Goal: Book appointment/travel/reservation

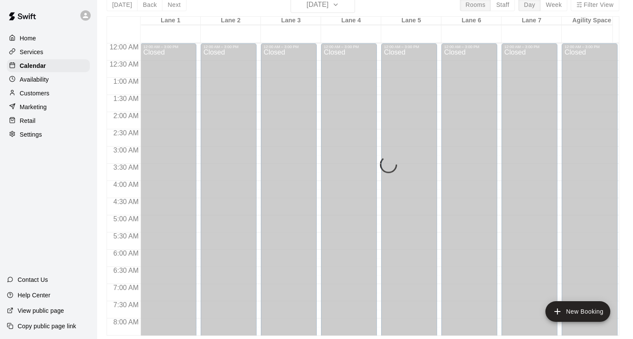
scroll to position [533, 0]
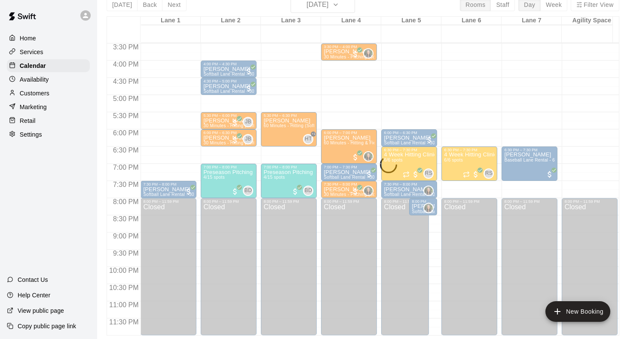
click at [46, 100] on div "Customers" at bounding box center [48, 93] width 83 height 13
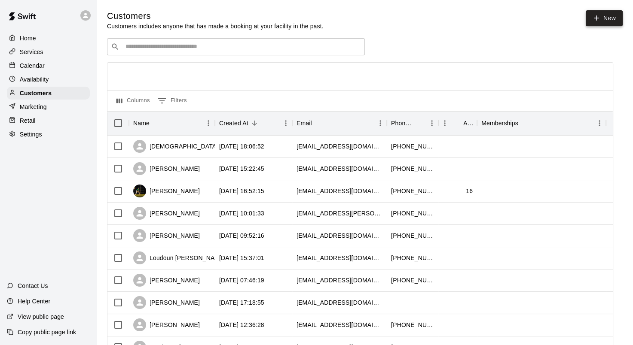
click at [605, 23] on link "New" at bounding box center [604, 18] width 37 height 16
select select "**"
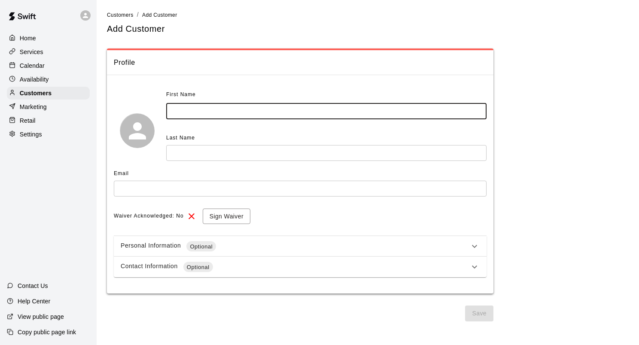
click at [211, 110] on input "text" at bounding box center [326, 112] width 320 height 16
type input "*****"
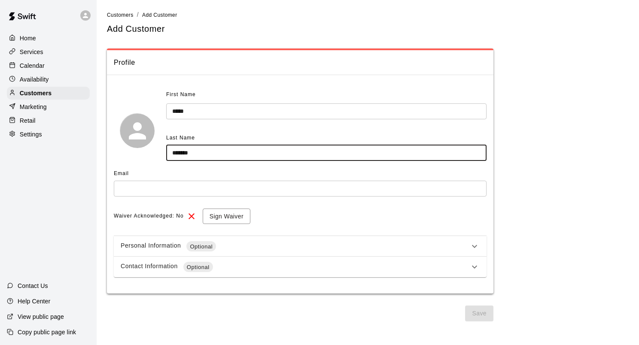
type input "*******"
click at [199, 184] on input "text" at bounding box center [300, 189] width 373 height 16
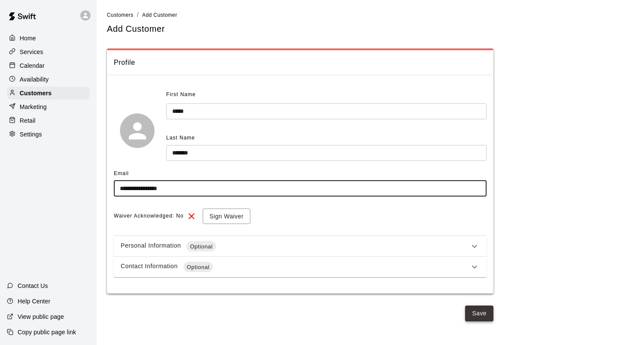
type input "**********"
click at [473, 315] on button "Save" at bounding box center [479, 314] width 28 height 16
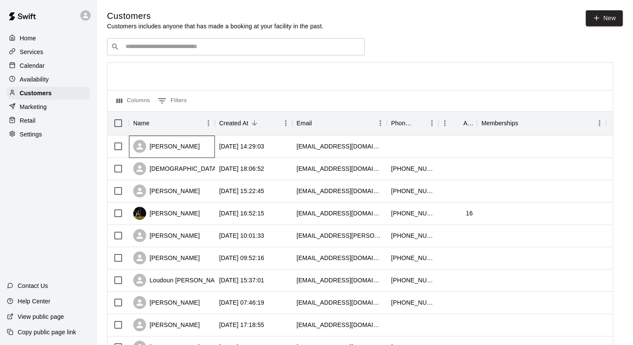
click at [206, 150] on div "Marie Traylor" at bounding box center [172, 147] width 86 height 22
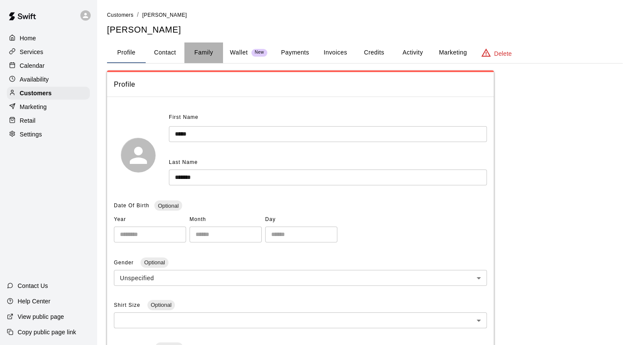
click at [198, 52] on button "Family" at bounding box center [203, 53] width 39 height 21
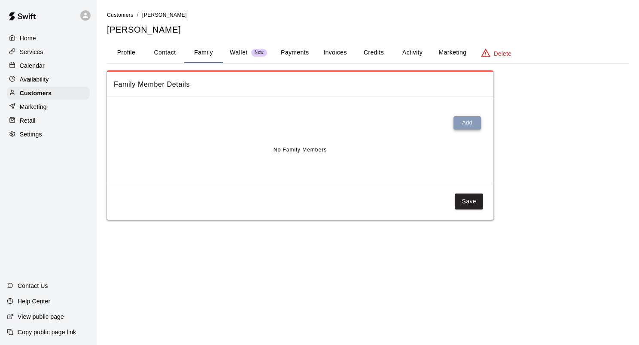
click at [476, 124] on button "Add" at bounding box center [467, 122] width 27 height 13
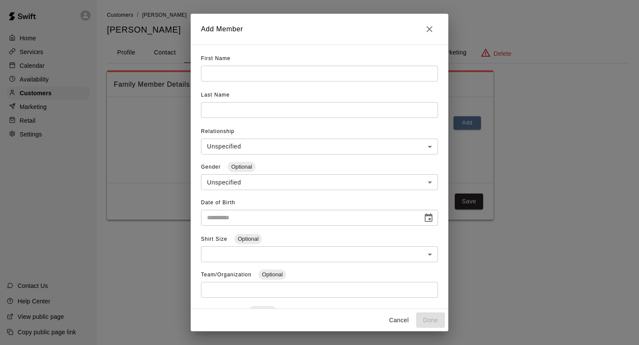
click at [311, 78] on input "text" at bounding box center [319, 74] width 237 height 16
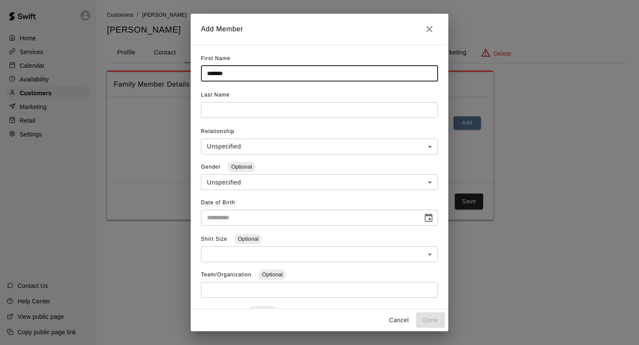
type input "*******"
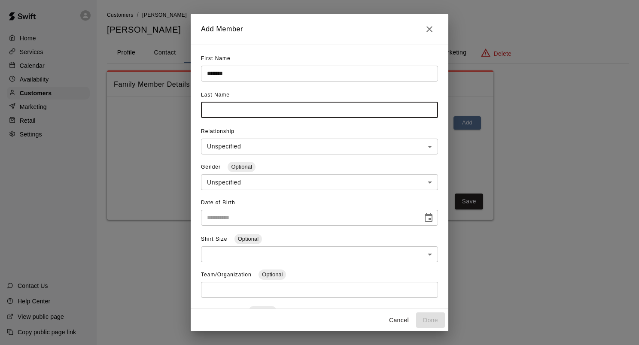
click at [301, 116] on input "text" at bounding box center [319, 110] width 237 height 16
type input "*"
type input "******"
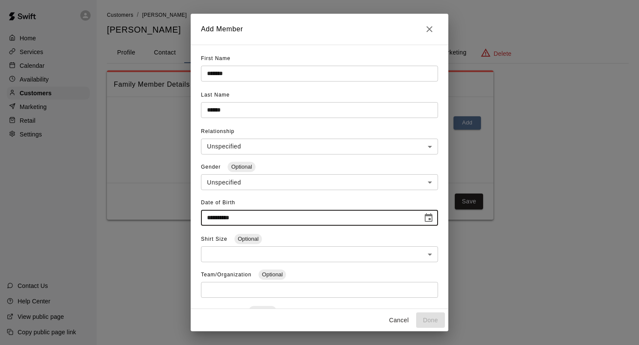
click at [304, 223] on input "**********" at bounding box center [309, 218] width 216 height 16
click at [212, 222] on input "**********" at bounding box center [309, 218] width 216 height 16
click at [247, 215] on input "**********" at bounding box center [309, 218] width 216 height 16
click at [225, 223] on input "**********" at bounding box center [309, 218] width 216 height 16
click at [210, 220] on input "**********" at bounding box center [309, 218] width 216 height 16
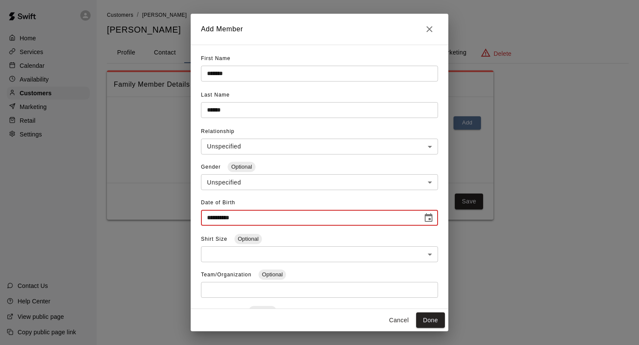
click at [278, 220] on input "**********" at bounding box center [309, 218] width 216 height 16
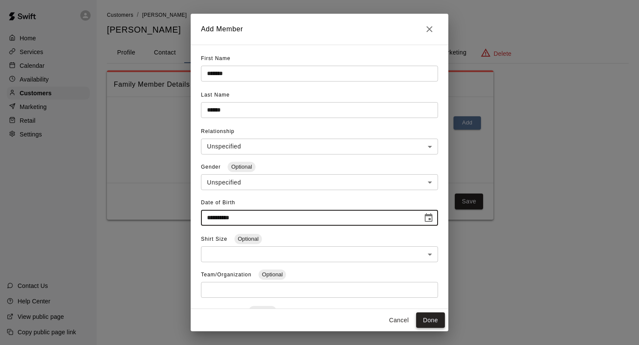
type input "**********"
click at [437, 322] on button "Done" at bounding box center [430, 321] width 29 height 16
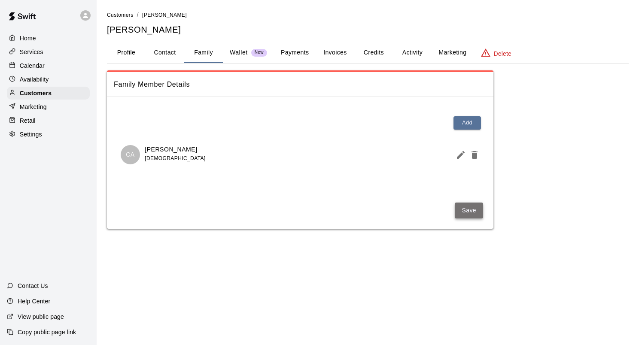
click at [478, 210] on button "Save" at bounding box center [469, 211] width 28 height 16
click at [46, 71] on div "Calendar" at bounding box center [48, 65] width 83 height 13
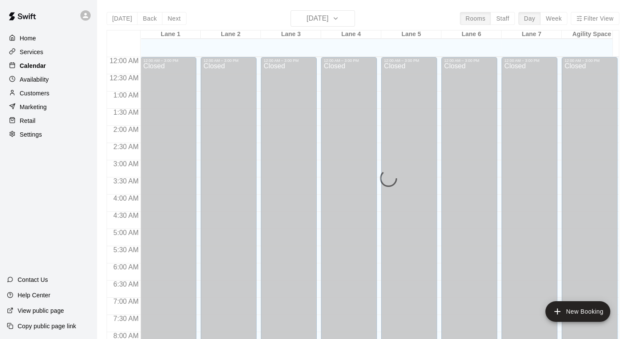
scroll to position [498, 0]
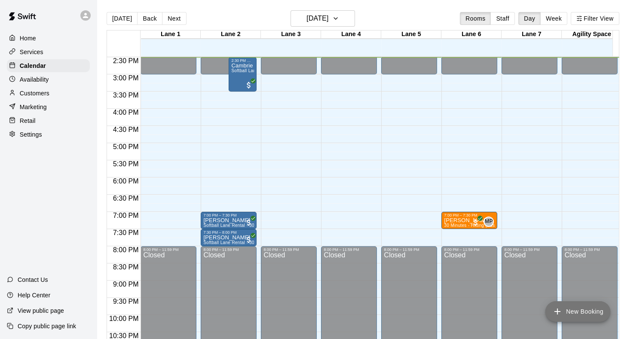
click at [559, 309] on icon "add" at bounding box center [557, 311] width 10 height 10
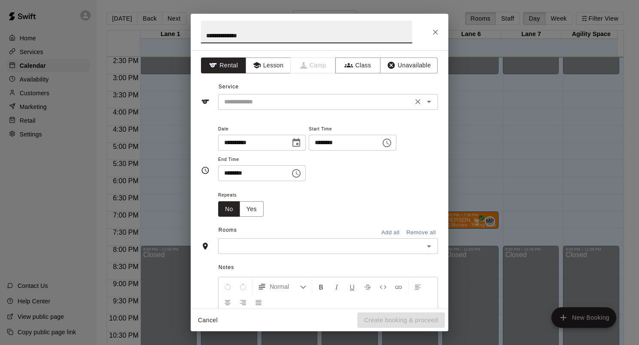
click at [276, 109] on div "​" at bounding box center [328, 102] width 220 height 16
type input "**********"
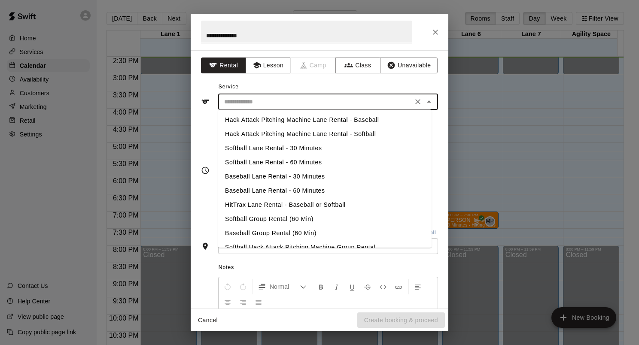
click at [298, 179] on li "Baseball Lane Rental - 30 Minutes" at bounding box center [325, 177] width 214 height 14
type input "**********"
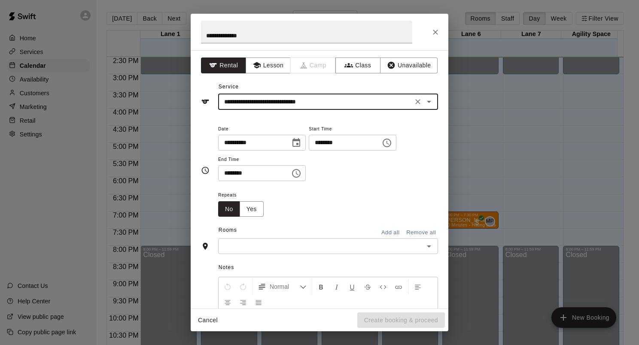
click at [360, 142] on input "********" at bounding box center [342, 143] width 66 height 16
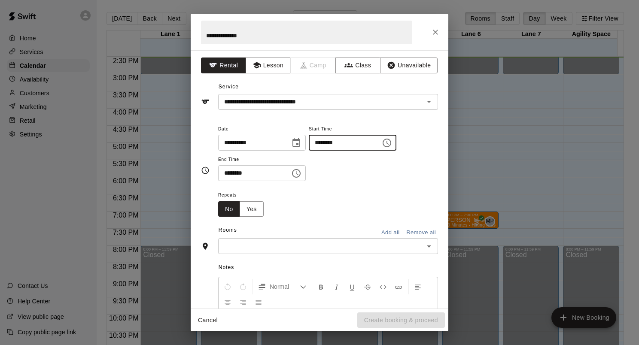
type input "********"
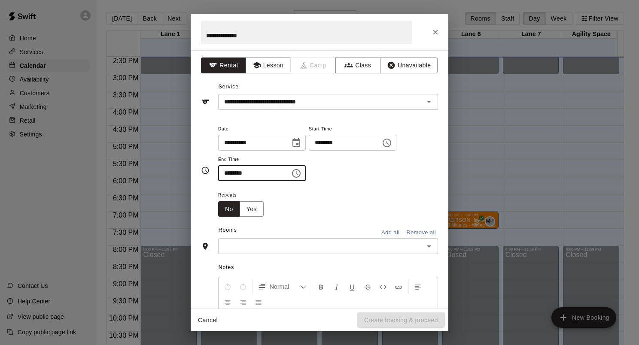
type input "********"
click at [322, 241] on input "text" at bounding box center [321, 246] width 201 height 11
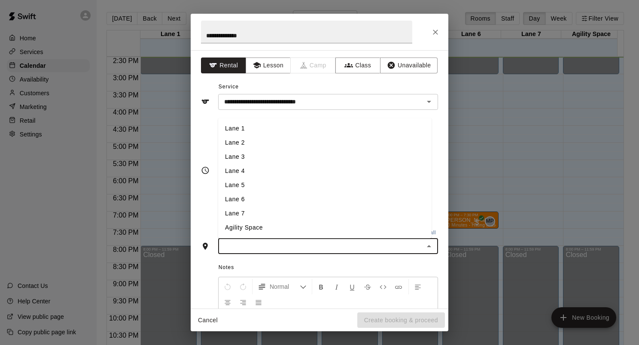
click at [305, 204] on li "Lane 6" at bounding box center [325, 200] width 214 height 14
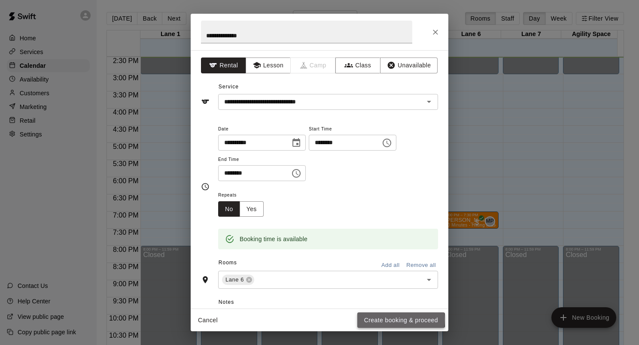
click at [391, 320] on button "Create booking & proceed" at bounding box center [401, 321] width 88 height 16
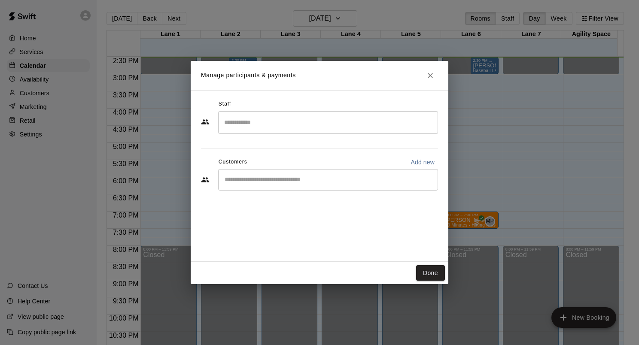
click at [259, 184] on div "​" at bounding box center [328, 179] width 220 height 21
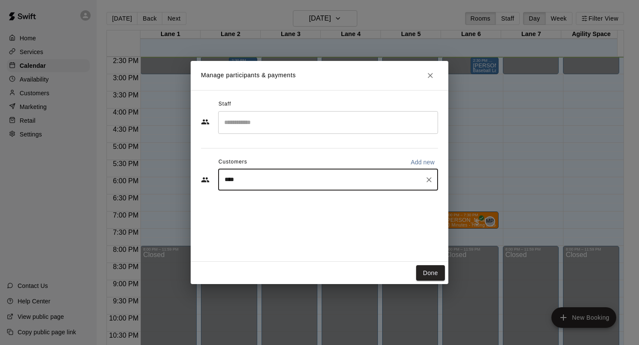
type input "*****"
click at [275, 204] on div "Cardiel Andrus mariet56@live.com" at bounding box center [288, 204] width 92 height 18
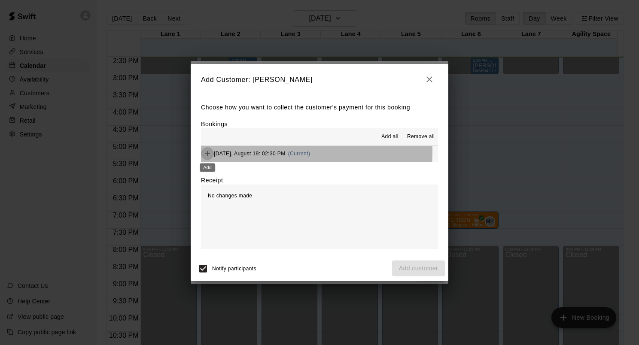
click at [205, 151] on icon "Add" at bounding box center [207, 154] width 9 height 9
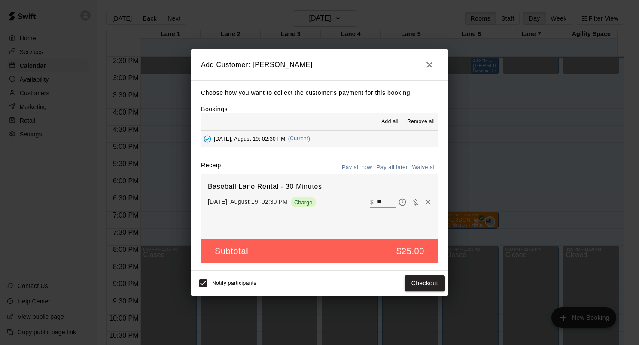
click at [387, 167] on button "Pay all later" at bounding box center [393, 167] width 36 height 13
click at [412, 282] on button "Add customer" at bounding box center [418, 284] width 53 height 16
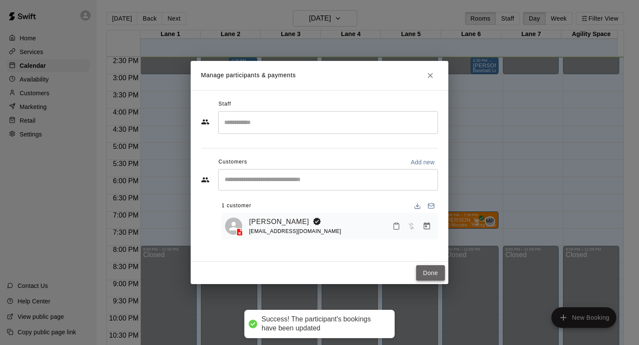
click at [418, 271] on button "Done" at bounding box center [430, 274] width 29 height 16
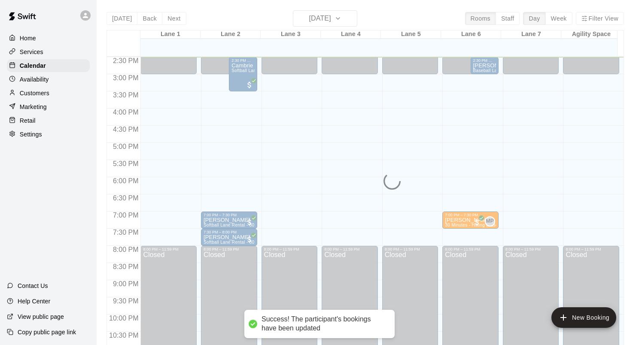
click at [430, 275] on div "Closed" at bounding box center [410, 319] width 51 height 134
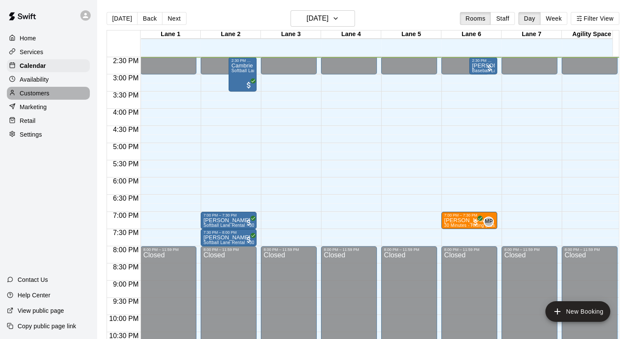
click at [54, 99] on div "Customers" at bounding box center [48, 93] width 83 height 13
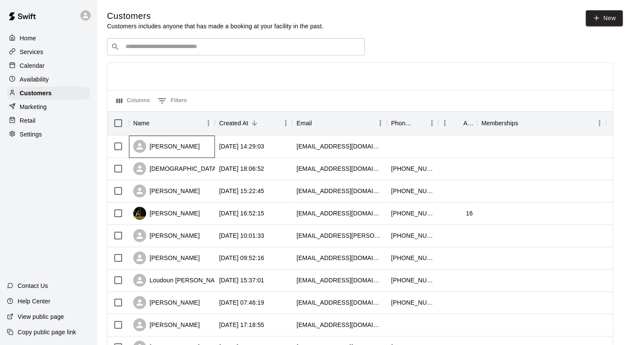
click at [196, 147] on div "Marie Traylor" at bounding box center [172, 147] width 86 height 22
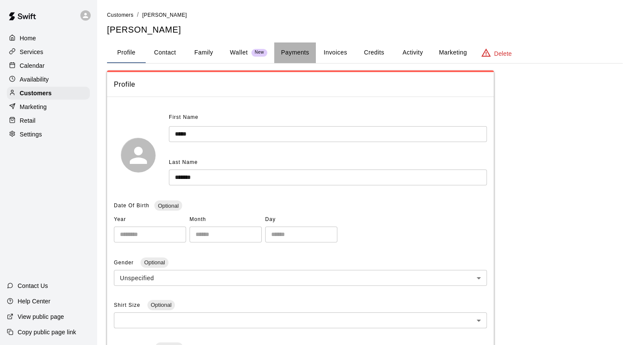
click at [287, 48] on button "Payments" at bounding box center [295, 53] width 42 height 21
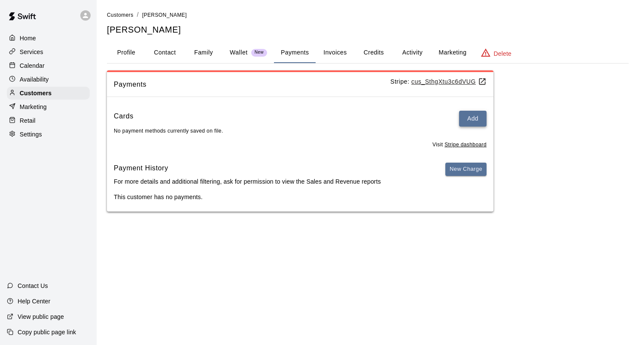
click at [467, 115] on button "Add" at bounding box center [472, 119] width 27 height 16
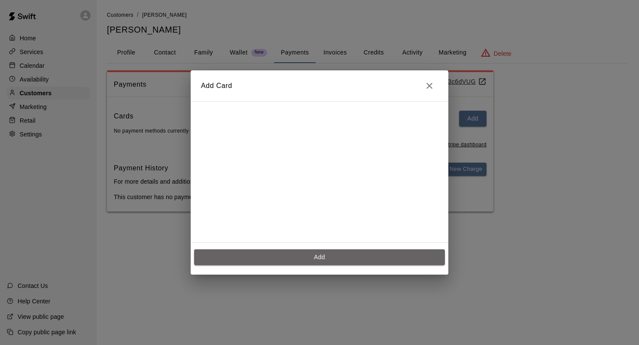
click at [335, 260] on button "Add" at bounding box center [319, 258] width 251 height 16
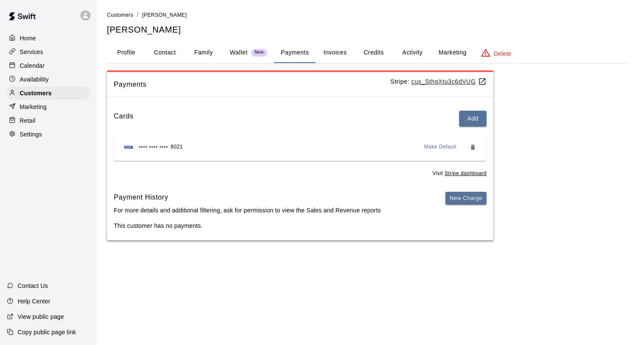
click at [39, 67] on p "Calendar" at bounding box center [32, 65] width 25 height 9
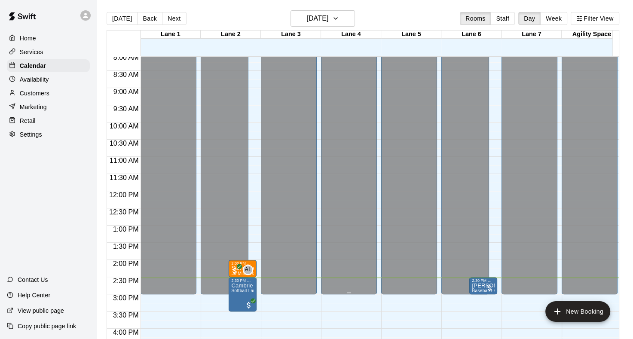
scroll to position [327, 0]
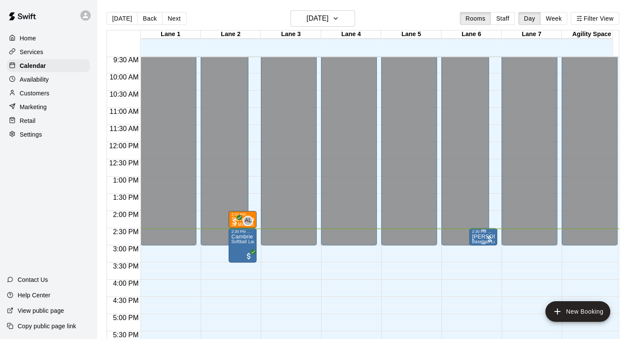
click at [479, 237] on p "[PERSON_NAME]" at bounding box center [483, 237] width 23 height 0
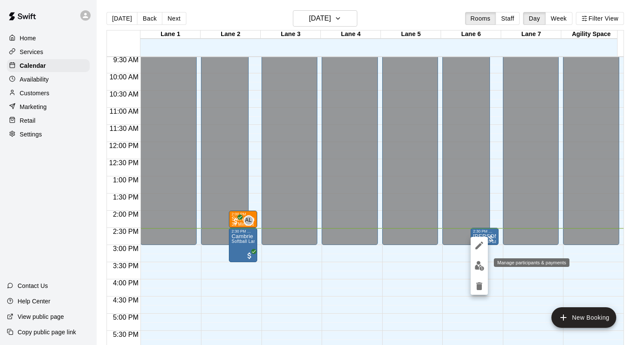
click at [482, 270] on img "edit" at bounding box center [480, 266] width 10 height 10
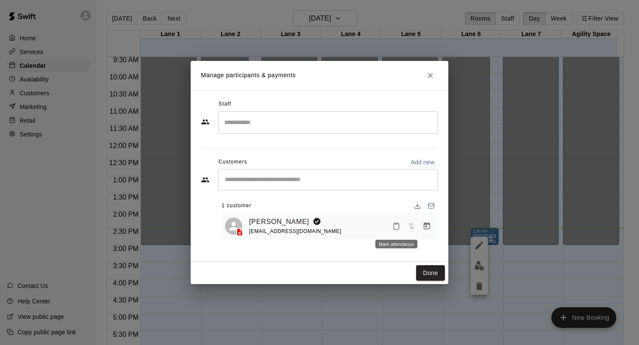
click at [399, 232] on button "Mark attendance" at bounding box center [396, 226] width 15 height 15
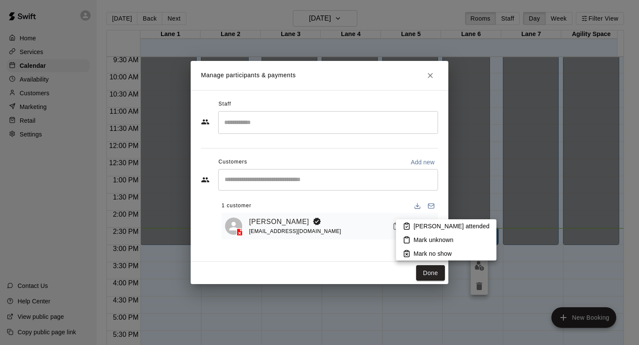
click at [377, 260] on div at bounding box center [319, 172] width 639 height 345
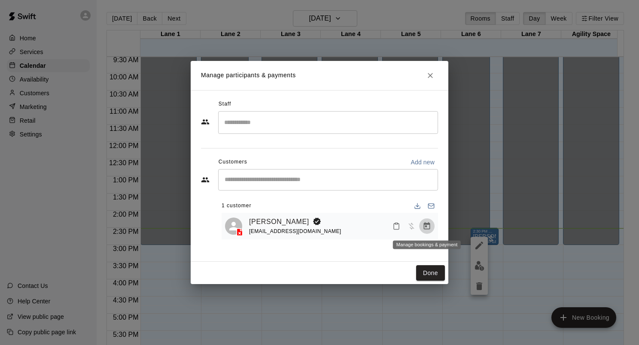
click at [426, 226] on icon "Manage bookings & payment" at bounding box center [427, 226] width 6 height 7
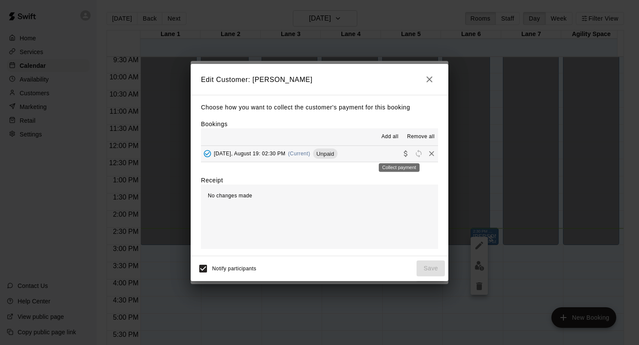
click at [402, 156] on icon "Collect payment" at bounding box center [406, 154] width 9 height 9
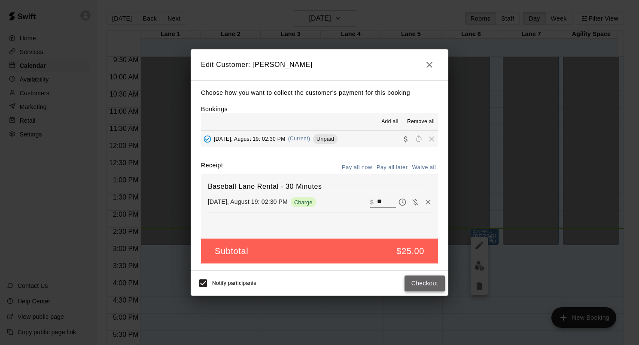
click at [426, 283] on button "Checkout" at bounding box center [425, 284] width 40 height 16
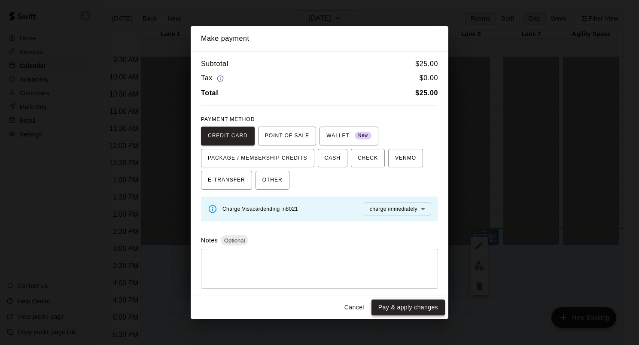
click at [420, 309] on button "Pay & apply changes" at bounding box center [408, 308] width 73 height 16
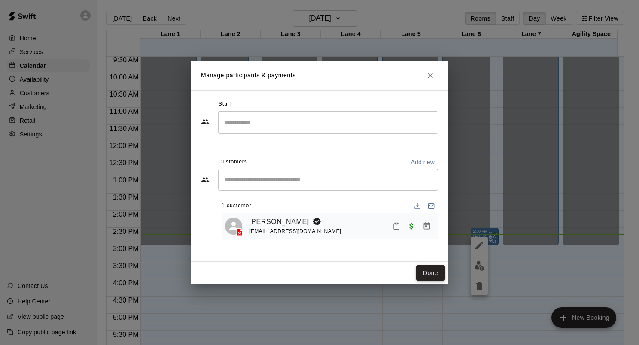
click at [438, 273] on button "Done" at bounding box center [430, 274] width 29 height 16
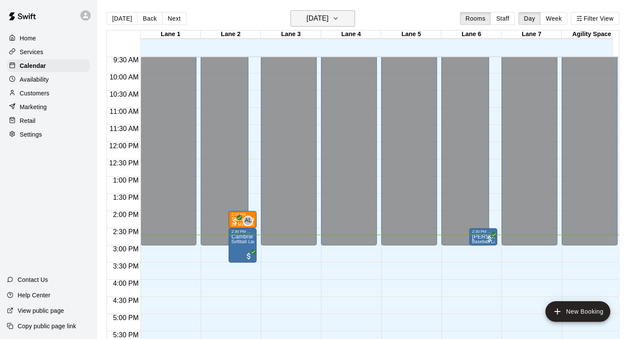
click at [339, 18] on icon "button" at bounding box center [335, 18] width 7 height 10
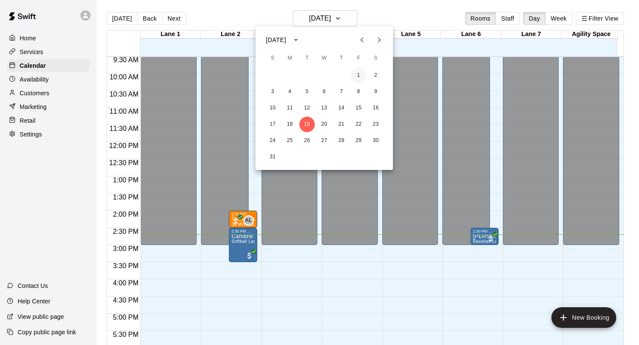
click at [359, 77] on button "1" at bounding box center [358, 75] width 15 height 15
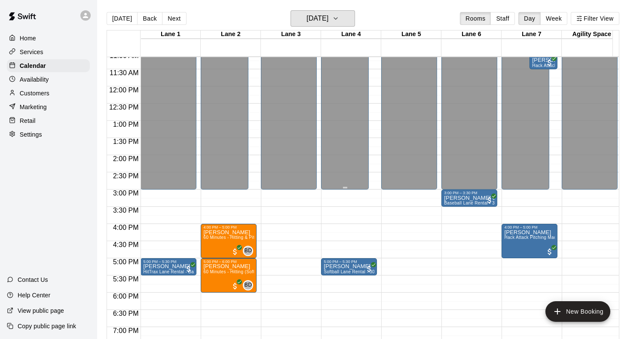
scroll to position [473, 0]
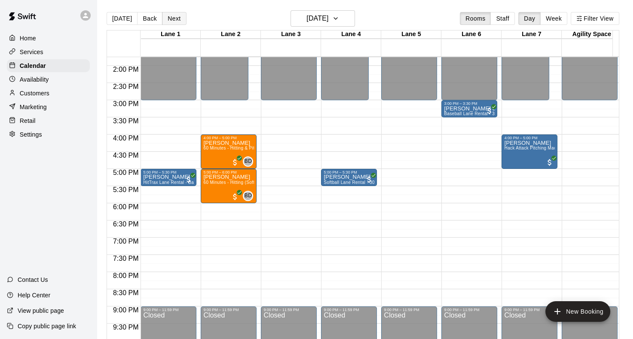
click at [176, 21] on button "Next" at bounding box center [174, 18] width 24 height 13
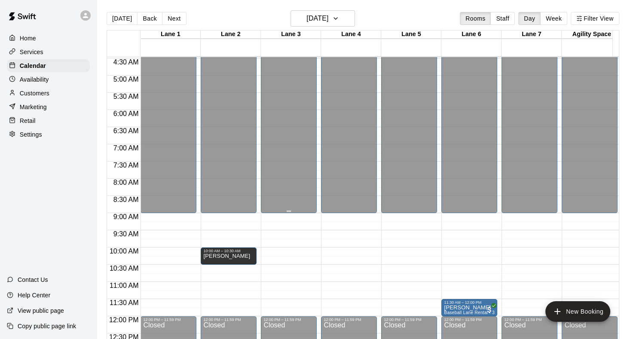
scroll to position [60, 0]
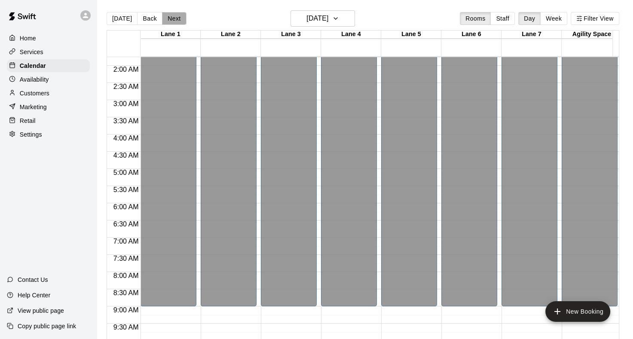
click at [178, 21] on button "Next" at bounding box center [174, 18] width 24 height 13
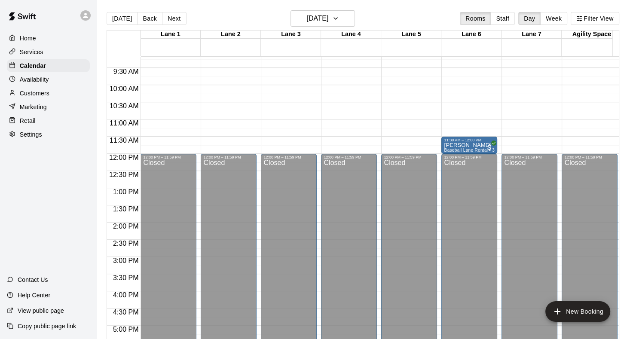
scroll to position [258, 0]
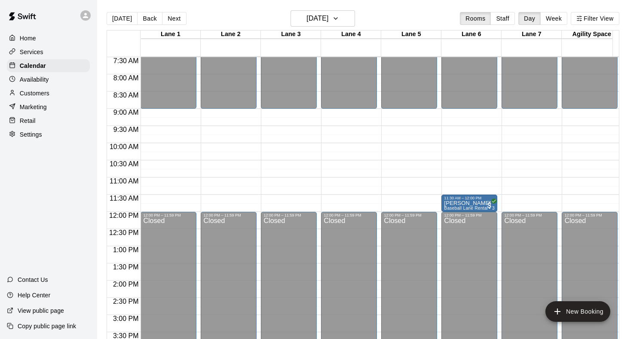
click at [174, 22] on button "Next" at bounding box center [174, 18] width 24 height 13
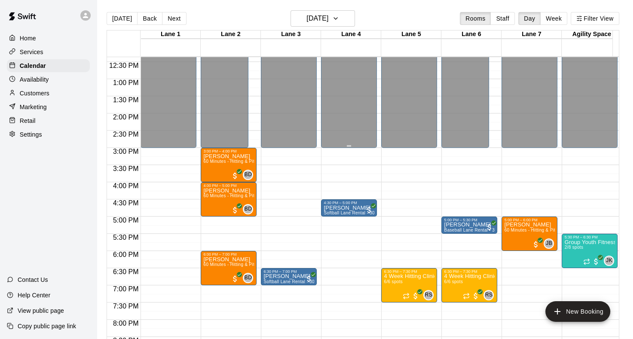
scroll to position [430, 0]
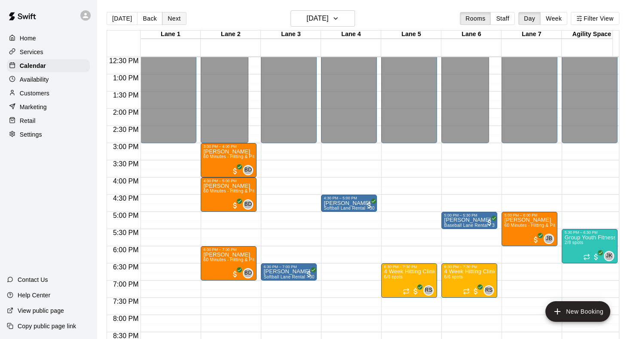
click at [176, 19] on button "Next" at bounding box center [174, 18] width 24 height 13
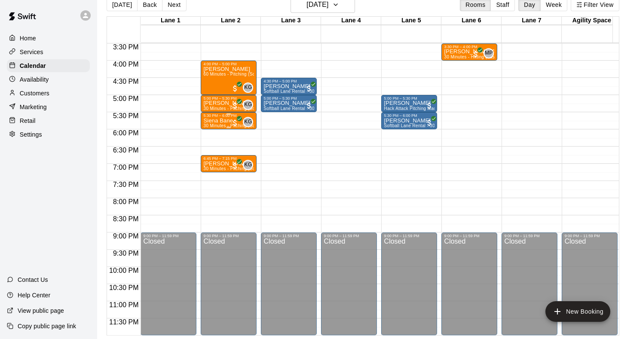
scroll to position [0, 0]
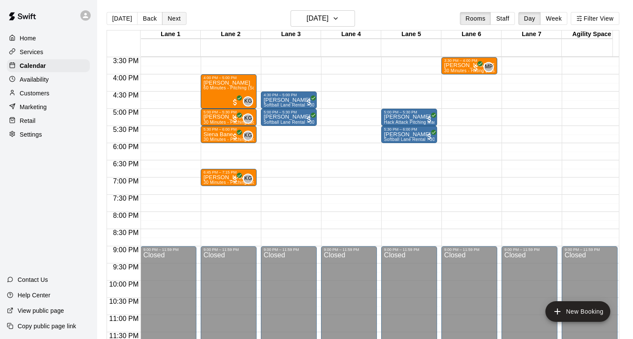
click at [174, 17] on button "Next" at bounding box center [174, 18] width 24 height 13
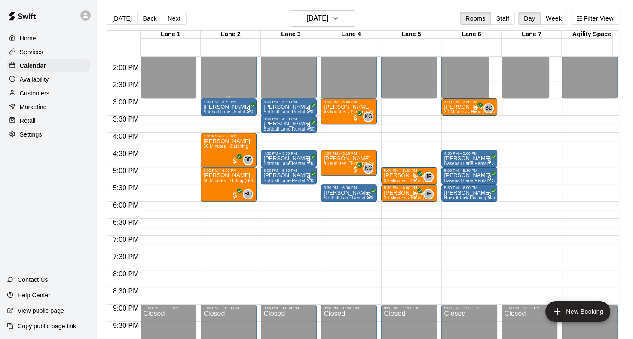
scroll to position [361, 0]
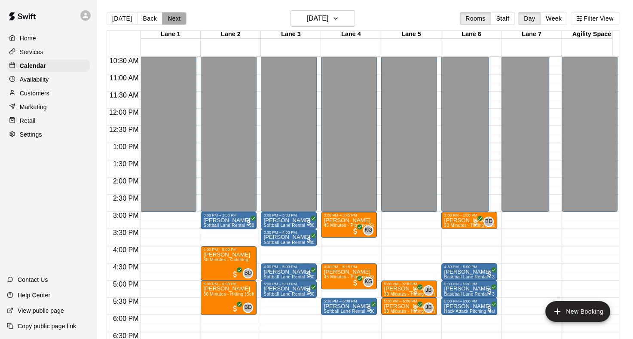
click at [172, 20] on button "Next" at bounding box center [174, 18] width 24 height 13
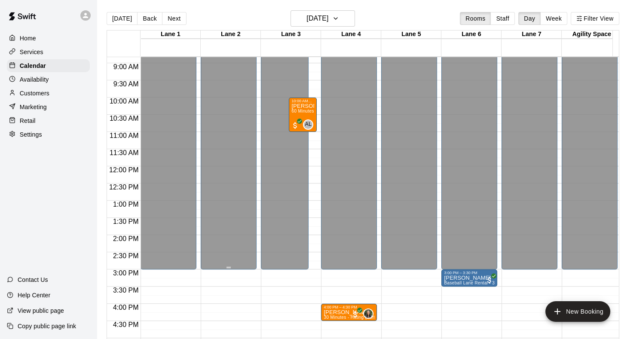
scroll to position [189, 0]
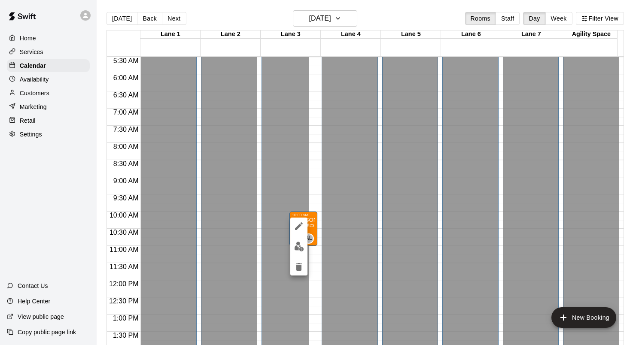
click at [294, 169] on div at bounding box center [319, 172] width 639 height 345
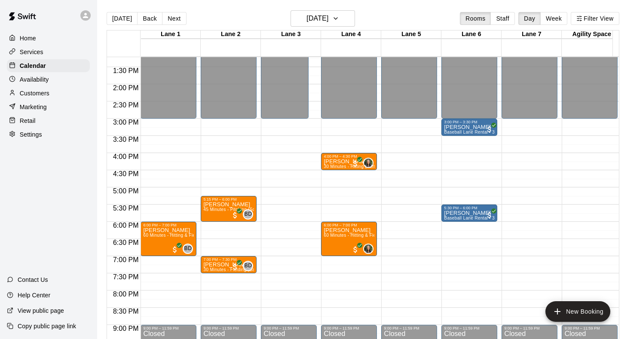
scroll to position [404, 0]
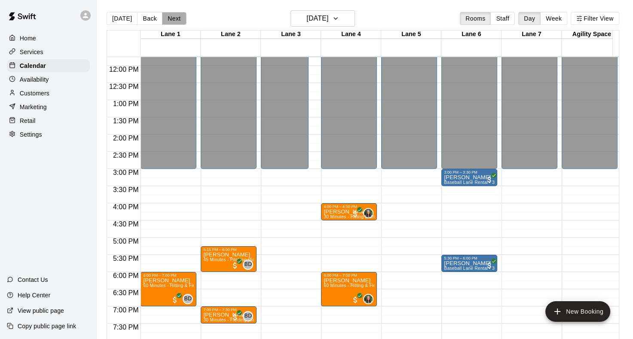
click at [171, 20] on button "Next" at bounding box center [174, 18] width 24 height 13
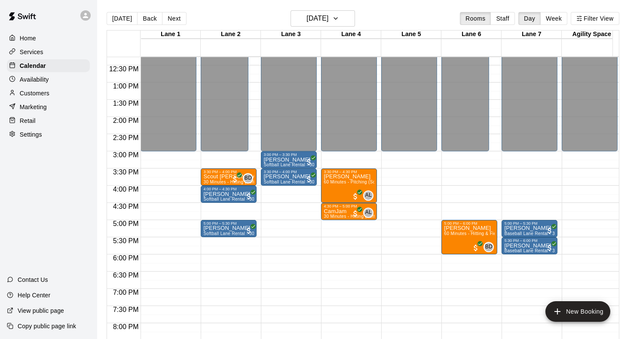
scroll to position [430, 0]
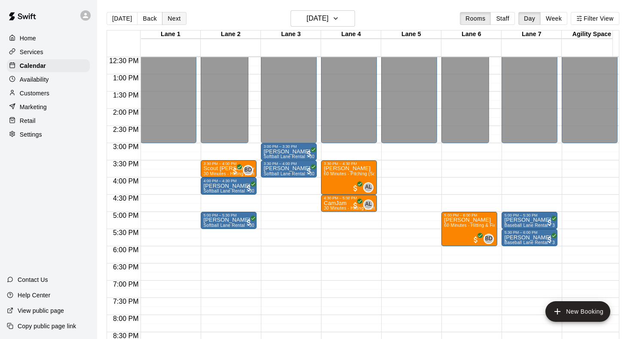
click at [180, 18] on button "Next" at bounding box center [174, 18] width 24 height 13
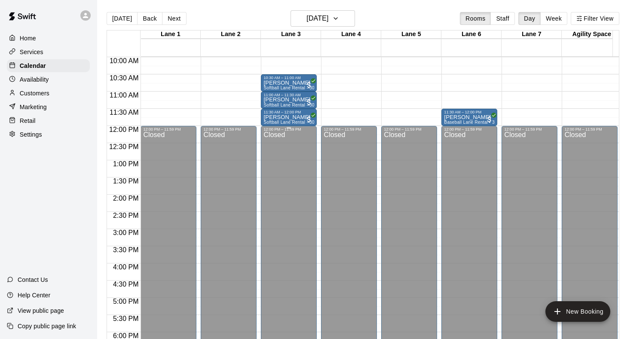
scroll to position [0, 0]
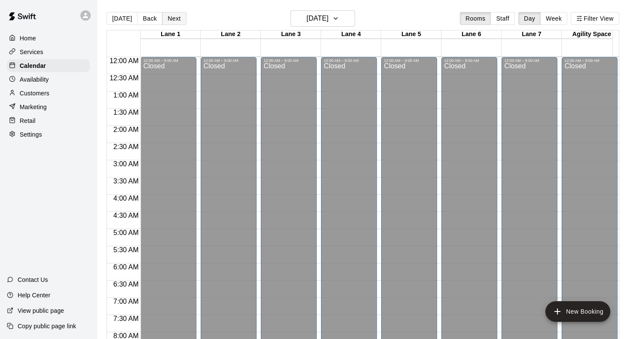
click at [170, 19] on button "Next" at bounding box center [174, 18] width 24 height 13
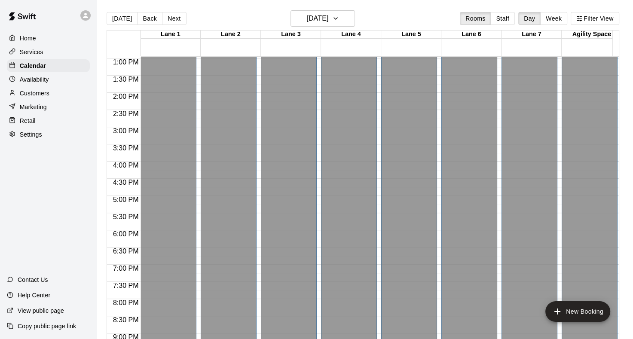
scroll to position [232, 0]
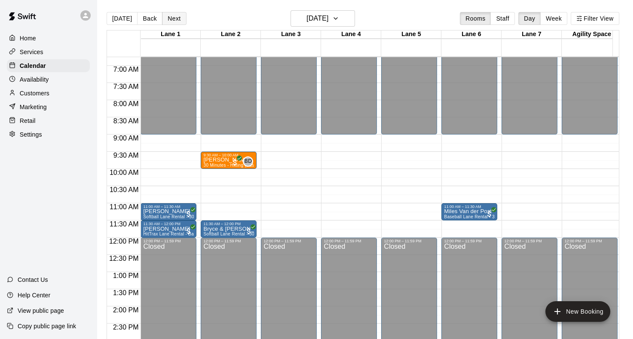
click at [173, 20] on button "Next" at bounding box center [174, 18] width 24 height 13
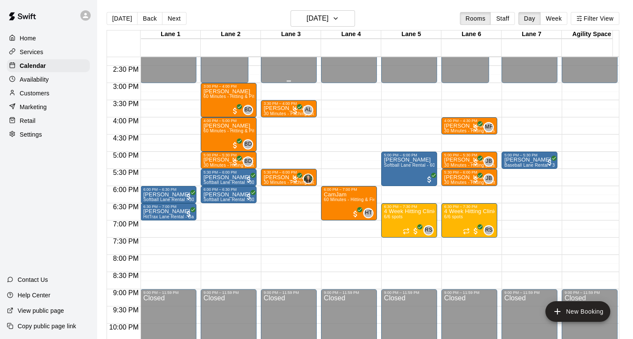
scroll to position [490, 0]
click at [180, 19] on button "Next" at bounding box center [174, 18] width 24 height 13
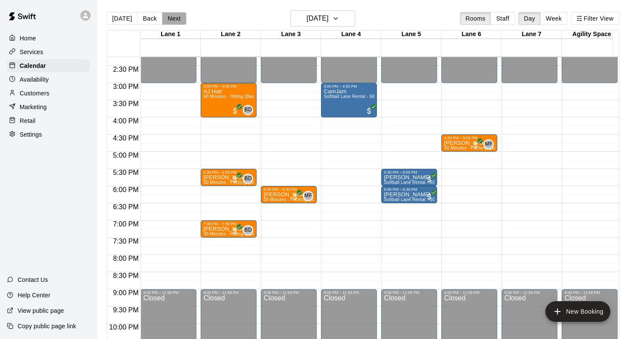
click at [178, 18] on button "Next" at bounding box center [174, 18] width 24 height 13
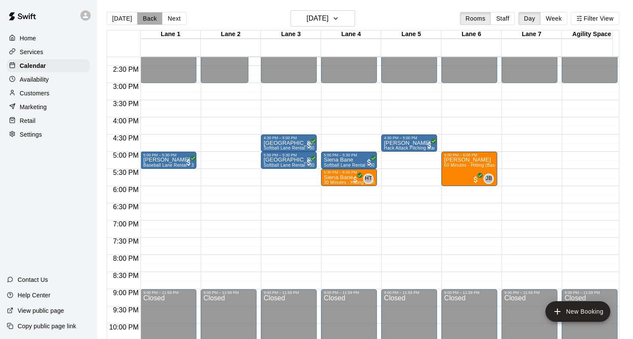
click at [148, 15] on button "Back" at bounding box center [149, 18] width 25 height 13
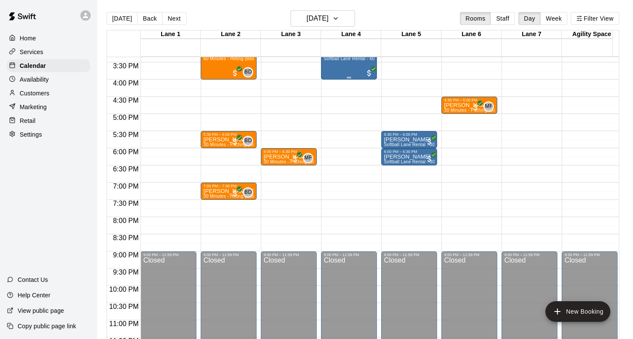
scroll to position [533, 0]
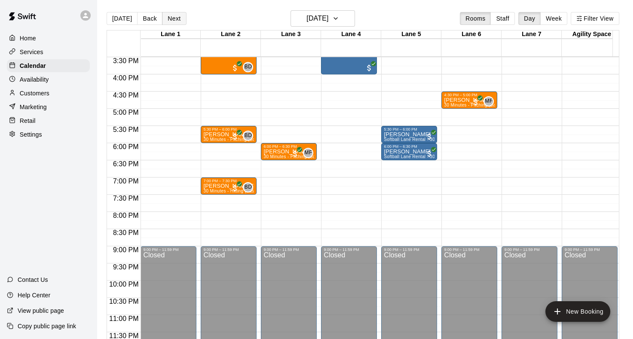
click at [175, 19] on button "Next" at bounding box center [174, 18] width 24 height 13
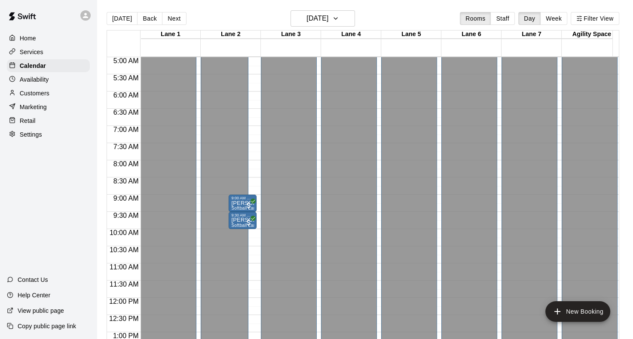
scroll to position [344, 0]
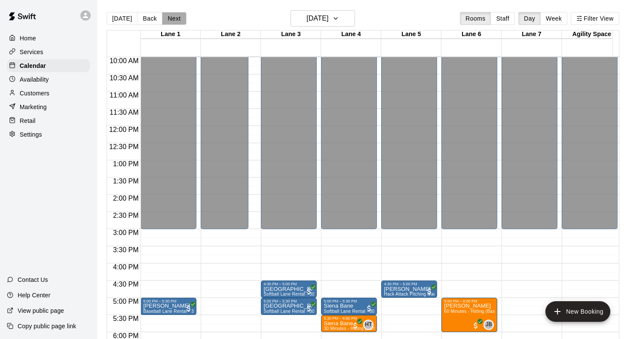
click at [168, 19] on button "Next" at bounding box center [174, 18] width 24 height 13
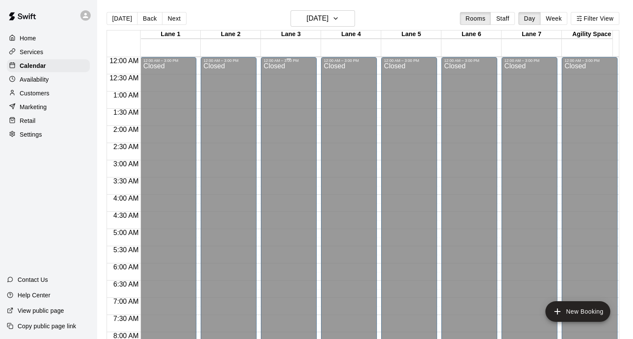
scroll to position [43, 0]
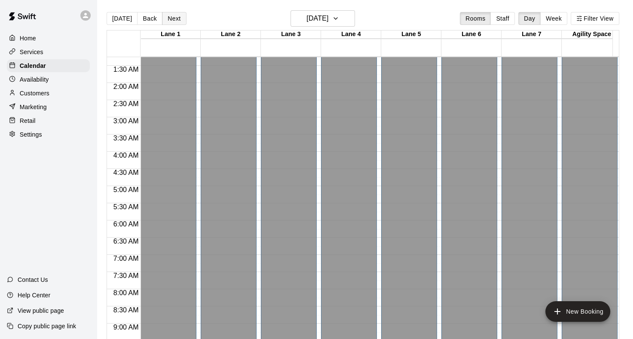
click at [174, 17] on button "Next" at bounding box center [174, 18] width 24 height 13
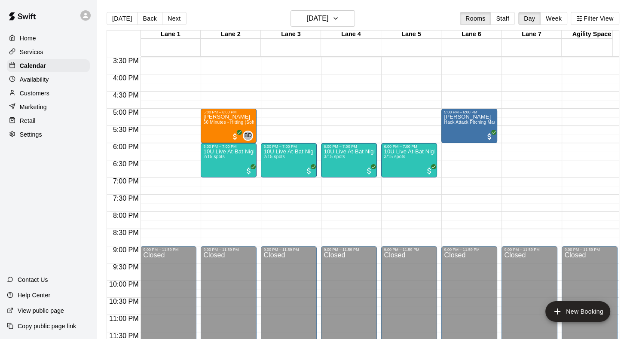
scroll to position [0, 0]
click at [339, 16] on icon "button" at bounding box center [335, 18] width 7 height 10
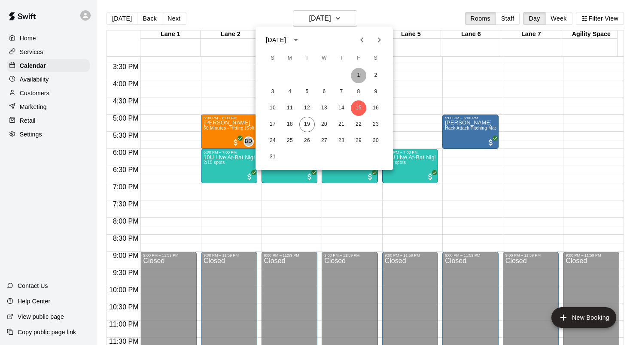
click at [358, 76] on button "1" at bounding box center [358, 75] width 15 height 15
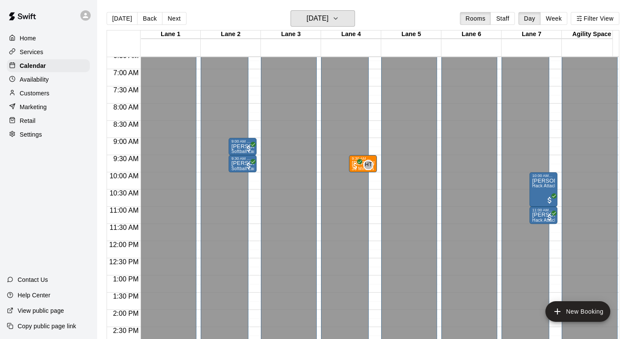
scroll to position [232, 0]
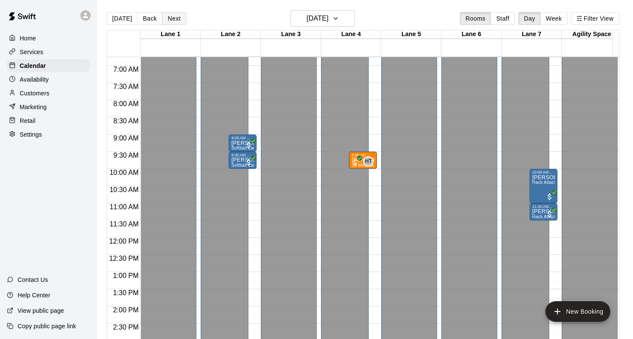
click at [179, 19] on button "Next" at bounding box center [174, 18] width 24 height 13
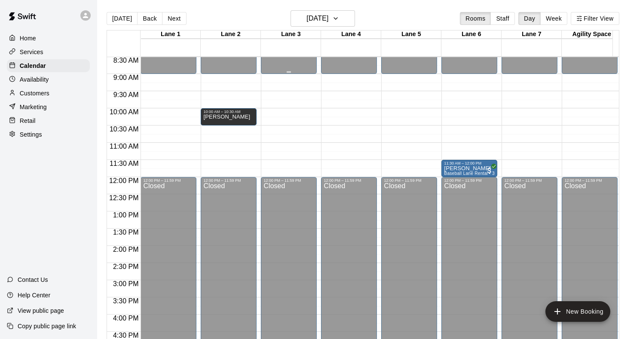
scroll to position [189, 0]
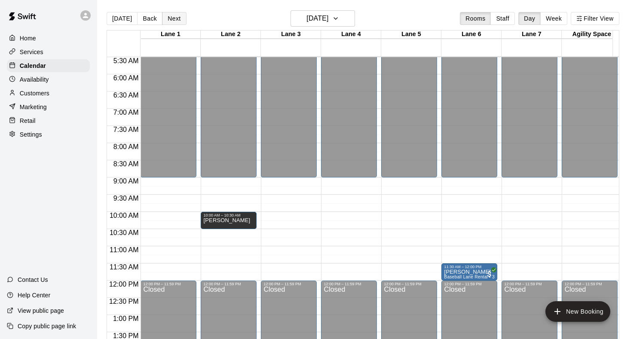
click at [176, 19] on button "Next" at bounding box center [174, 18] width 24 height 13
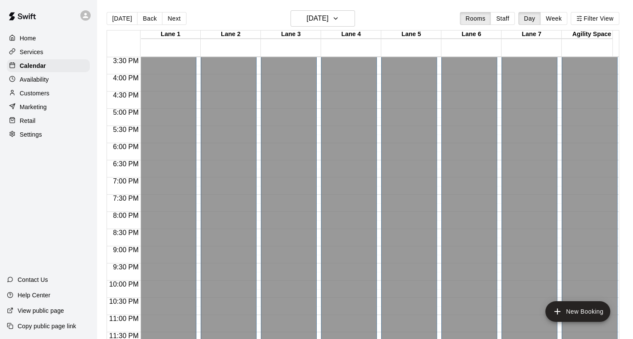
scroll to position [103, 0]
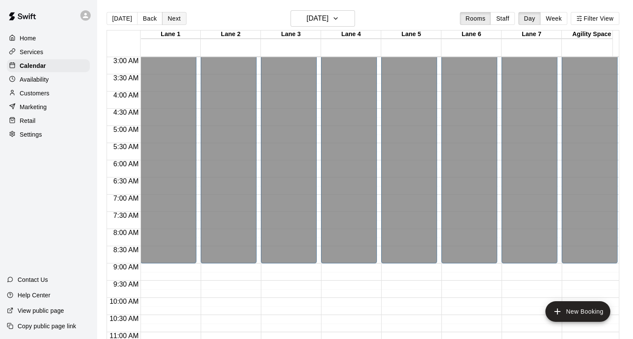
click at [166, 18] on button "Next" at bounding box center [174, 18] width 24 height 13
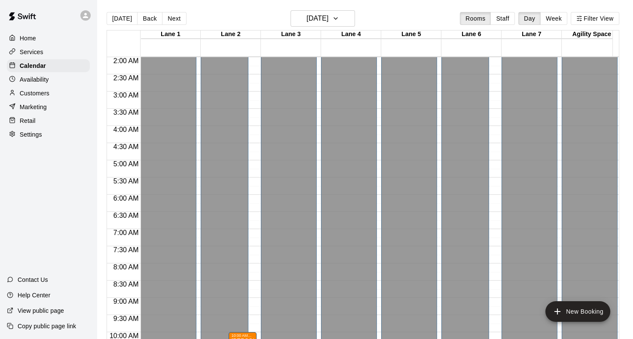
scroll to position [0, 0]
click at [168, 18] on button "Next" at bounding box center [174, 18] width 24 height 13
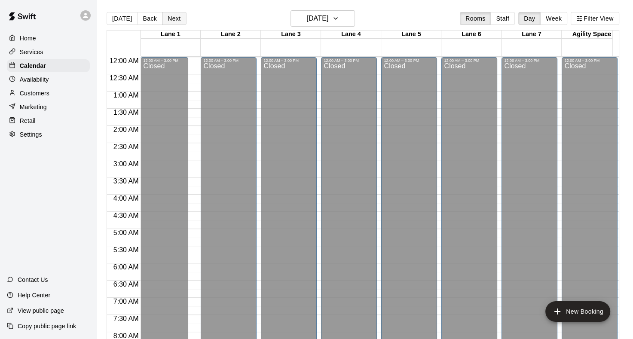
click at [171, 24] on button "Next" at bounding box center [174, 18] width 24 height 13
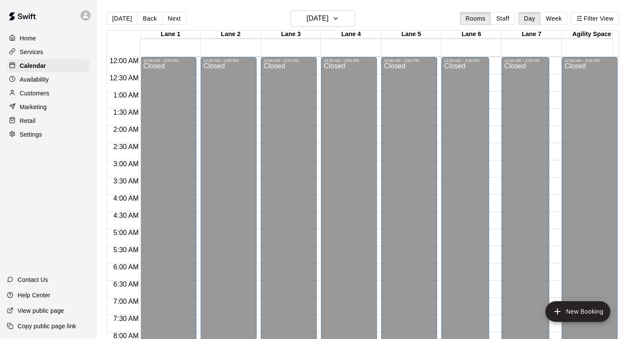
click at [176, 20] on button "Next" at bounding box center [174, 18] width 24 height 13
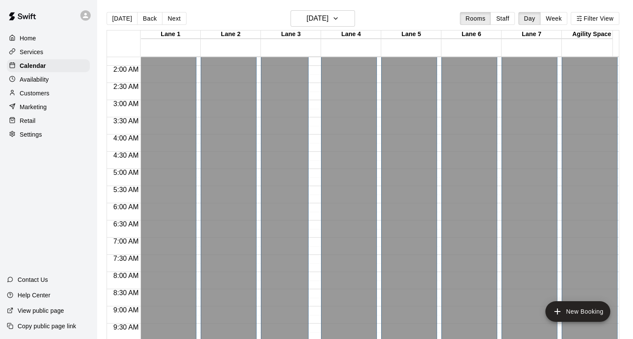
click at [114, 20] on button "[DATE]" at bounding box center [122, 18] width 31 height 13
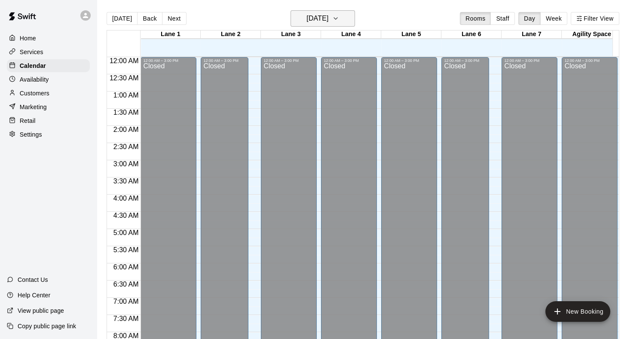
click at [339, 16] on icon "button" at bounding box center [335, 18] width 7 height 10
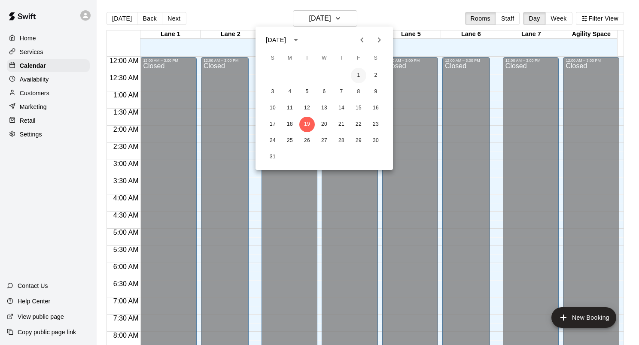
click at [359, 69] on button "1" at bounding box center [358, 75] width 15 height 15
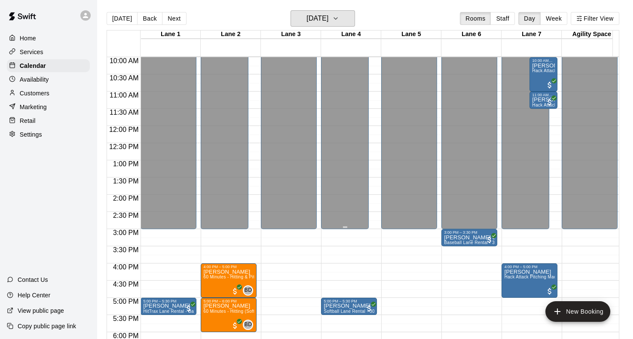
scroll to position [232, 0]
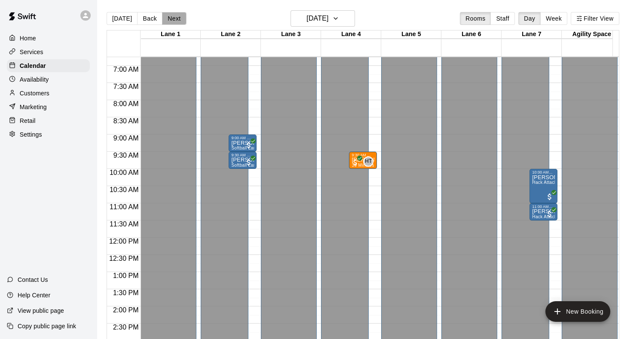
click at [172, 24] on button "Next" at bounding box center [174, 18] width 24 height 13
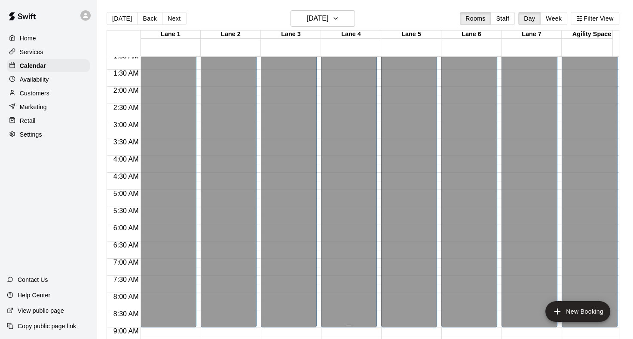
scroll to position [0, 0]
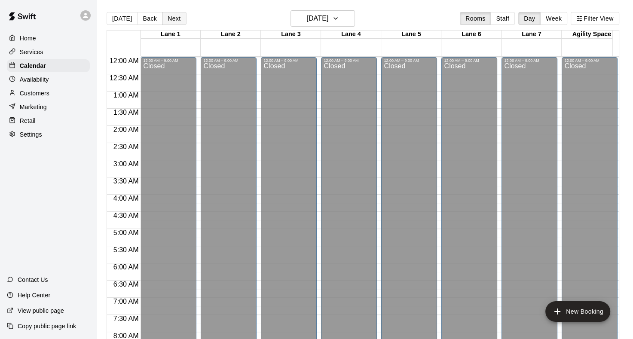
click at [171, 24] on button "Next" at bounding box center [174, 18] width 24 height 13
click at [175, 20] on button "Next" at bounding box center [174, 18] width 24 height 13
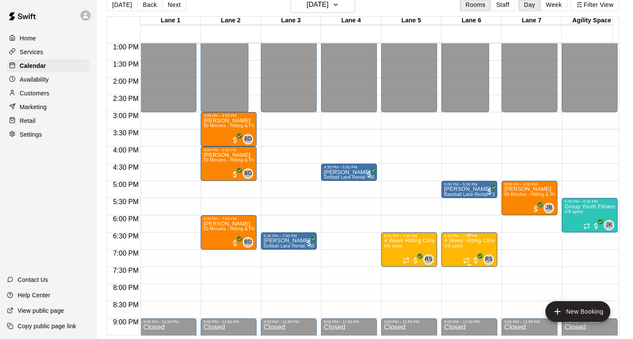
scroll to position [404, 0]
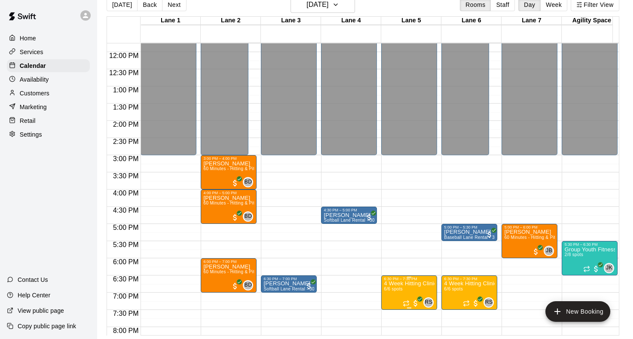
click at [417, 284] on p "4 Week Hitting Clinic w/ Coach Veronica 10-14 y/o" at bounding box center [409, 284] width 51 height 0
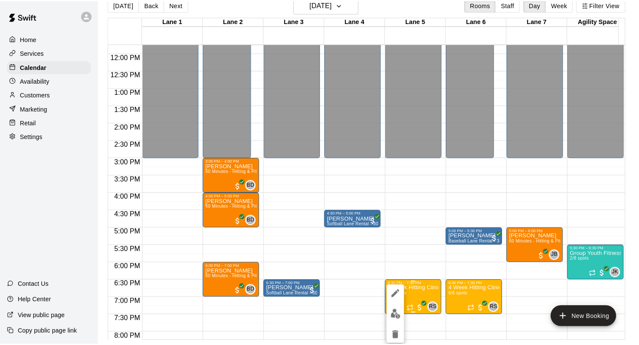
scroll to position [14, 0]
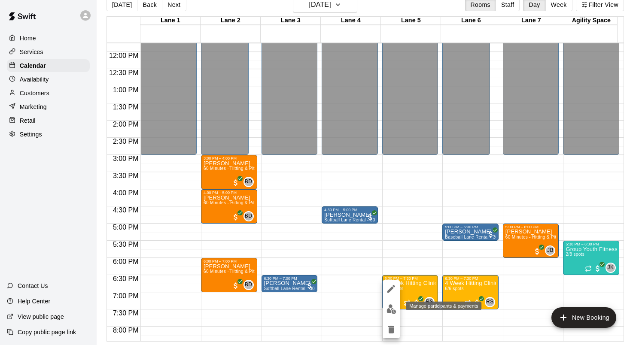
click at [390, 309] on img "edit" at bounding box center [392, 310] width 10 height 10
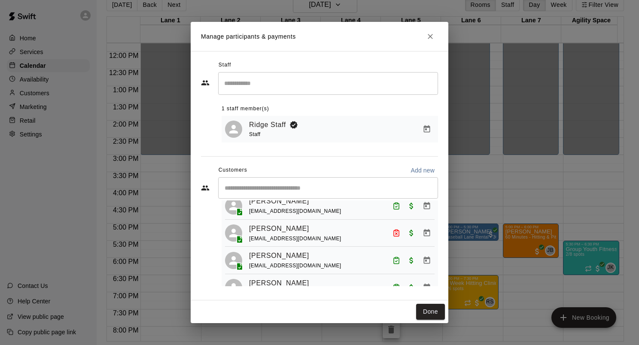
scroll to position [43, 0]
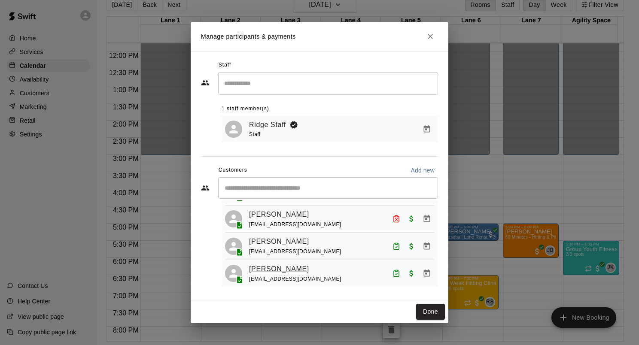
click at [287, 274] on link "Savannah Clark" at bounding box center [279, 269] width 60 height 11
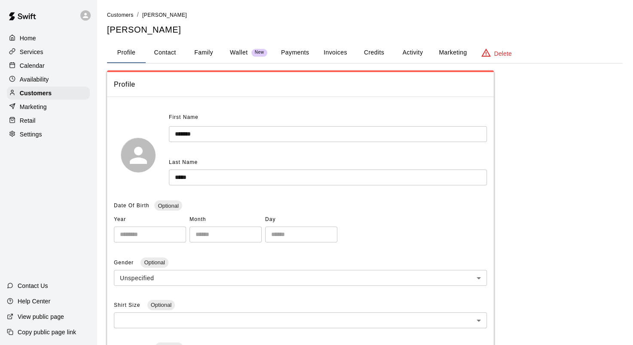
click at [299, 54] on button "Payments" at bounding box center [295, 53] width 42 height 21
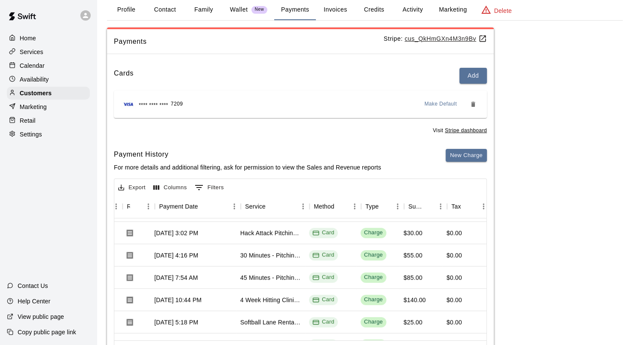
scroll to position [86, 69]
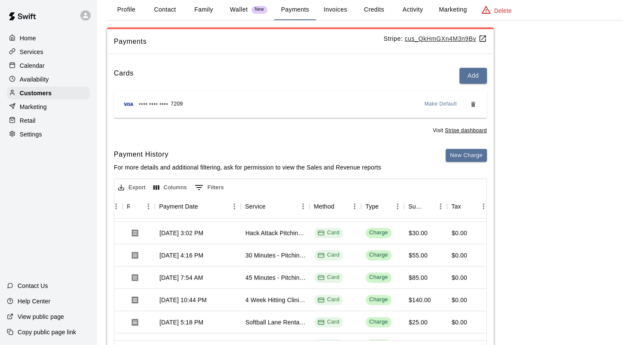
click at [38, 68] on p "Calendar" at bounding box center [32, 65] width 25 height 9
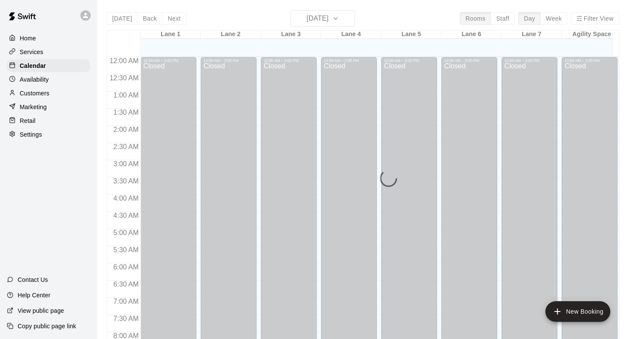
scroll to position [500, 0]
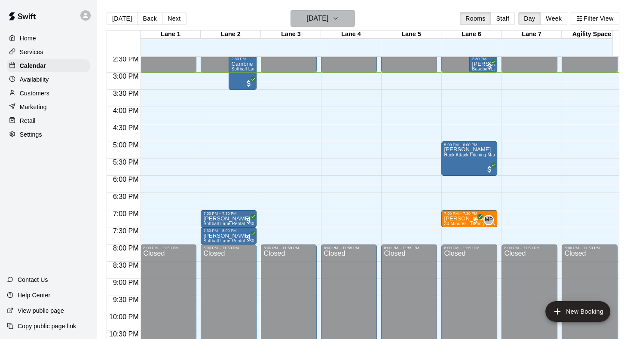
click at [339, 16] on icon "button" at bounding box center [335, 18] width 7 height 10
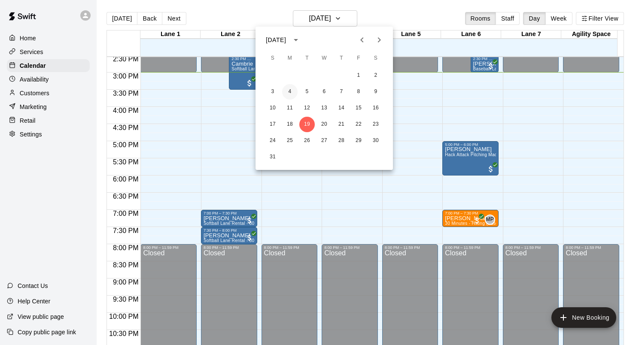
click at [293, 90] on button "4" at bounding box center [289, 91] width 15 height 15
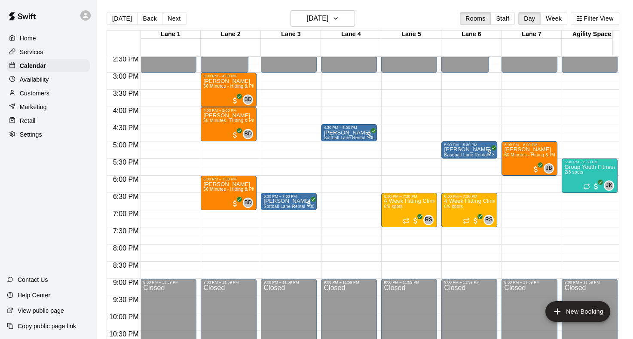
click at [171, 21] on button "Next" at bounding box center [174, 18] width 24 height 13
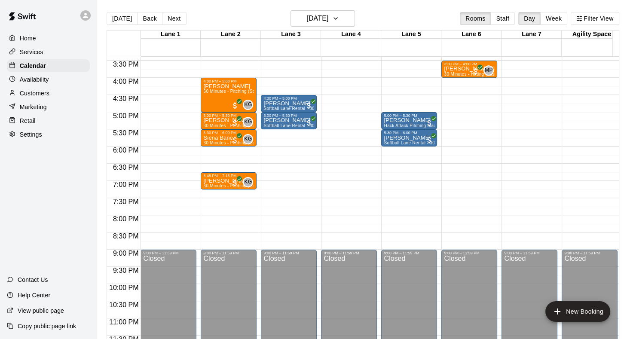
scroll to position [533, 0]
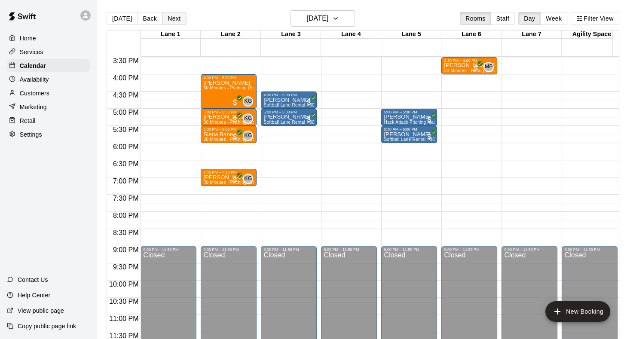
click at [173, 15] on button "Next" at bounding box center [174, 18] width 24 height 13
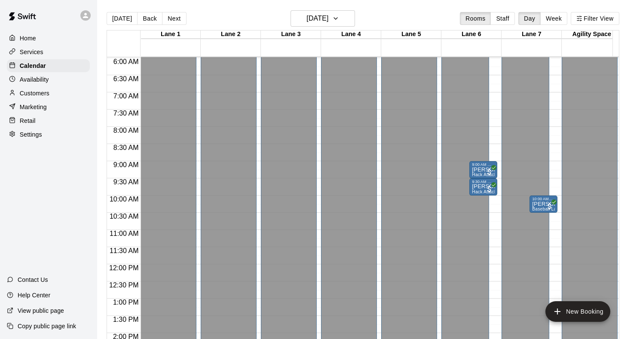
scroll to position [215, 0]
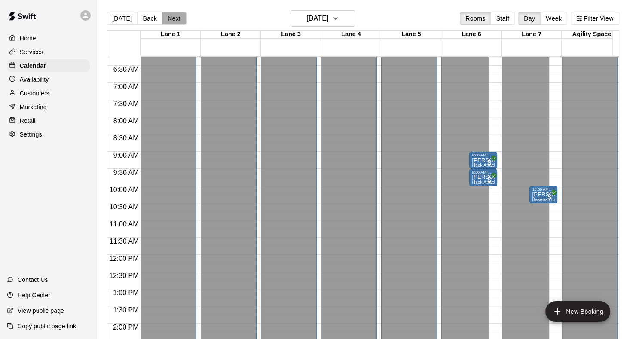
click at [168, 19] on button "Next" at bounding box center [174, 18] width 24 height 13
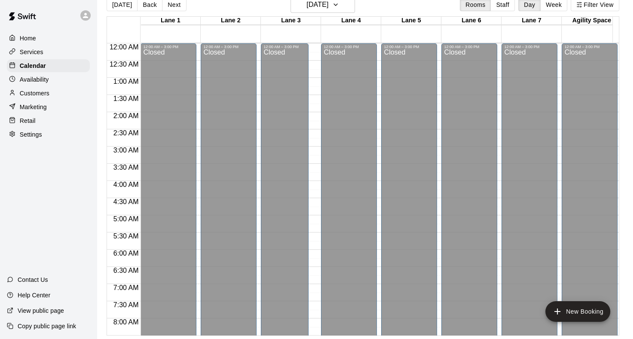
scroll to position [0, 0]
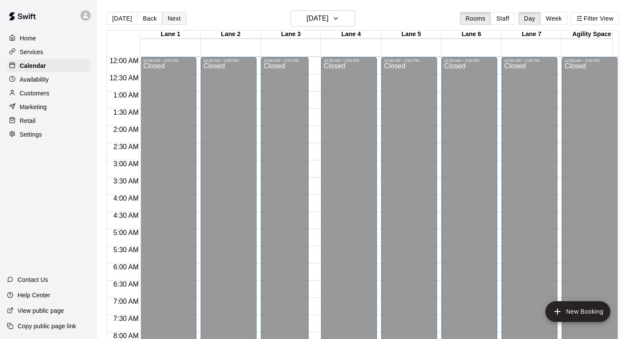
click at [176, 19] on button "Next" at bounding box center [174, 18] width 24 height 13
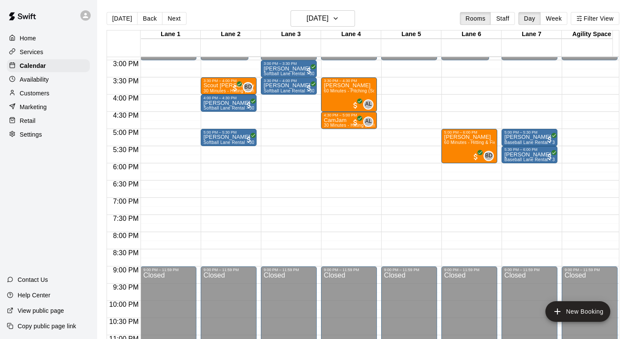
scroll to position [516, 0]
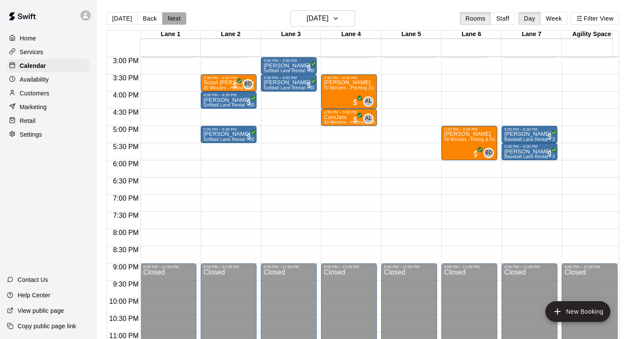
click at [176, 20] on button "Next" at bounding box center [174, 18] width 24 height 13
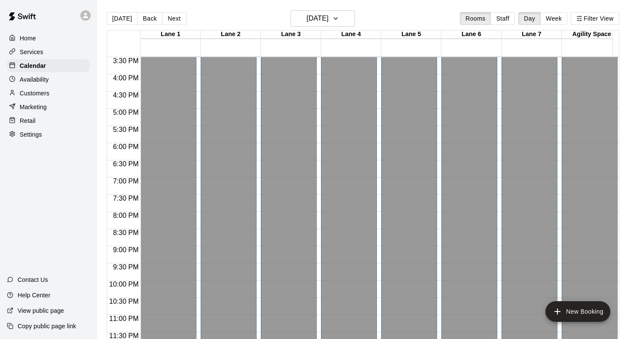
scroll to position [189, 0]
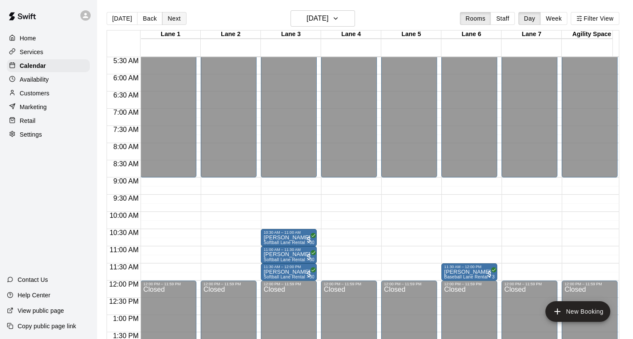
click at [174, 19] on button "Next" at bounding box center [174, 18] width 24 height 13
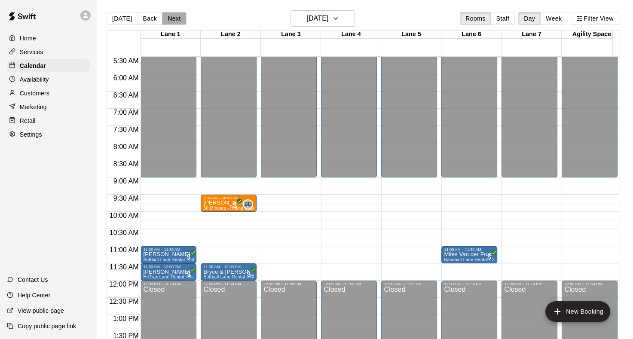
click at [173, 17] on button "Next" at bounding box center [174, 18] width 24 height 13
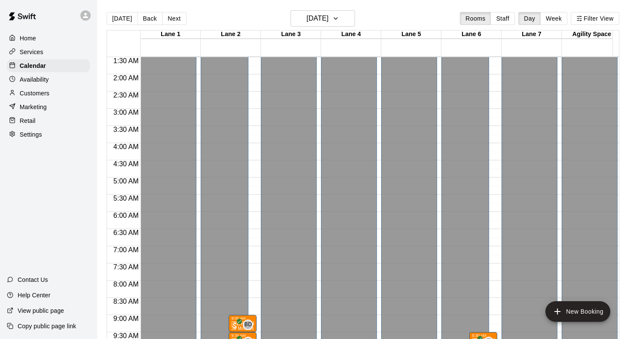
scroll to position [0, 0]
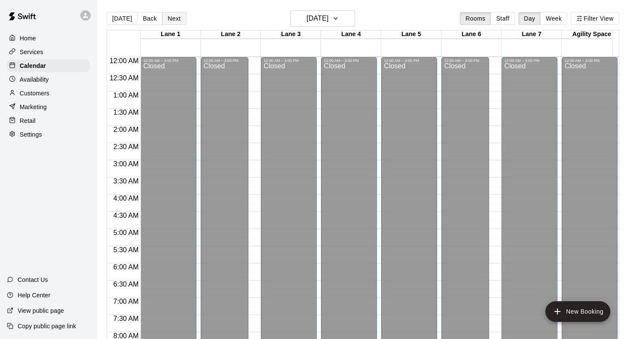
click at [172, 20] on button "Next" at bounding box center [174, 18] width 24 height 13
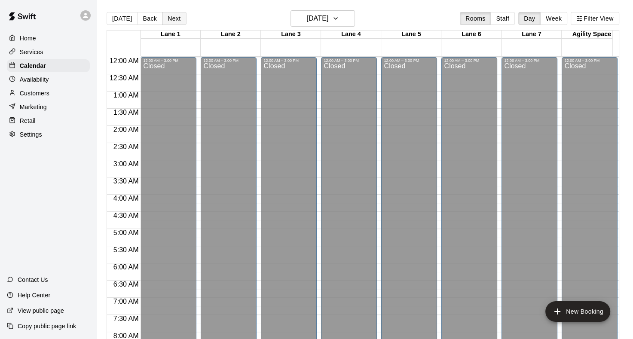
click at [171, 24] on button "Next" at bounding box center [174, 18] width 24 height 13
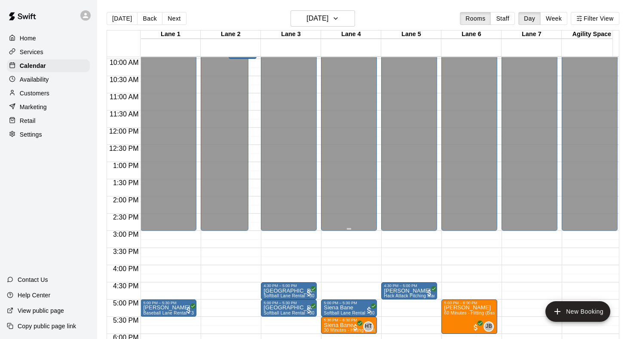
scroll to position [232, 0]
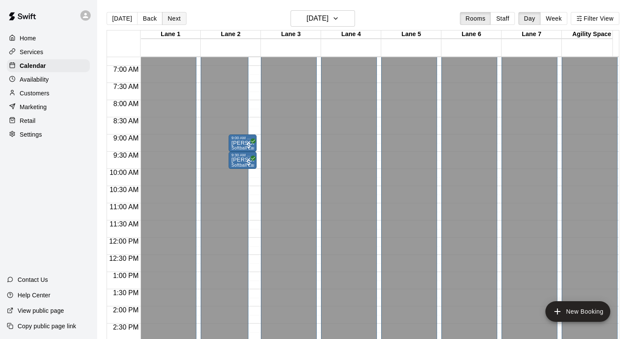
click at [176, 15] on button "Next" at bounding box center [174, 18] width 24 height 13
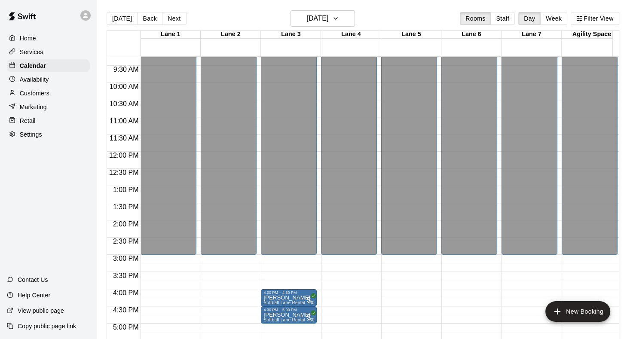
scroll to position [17, 0]
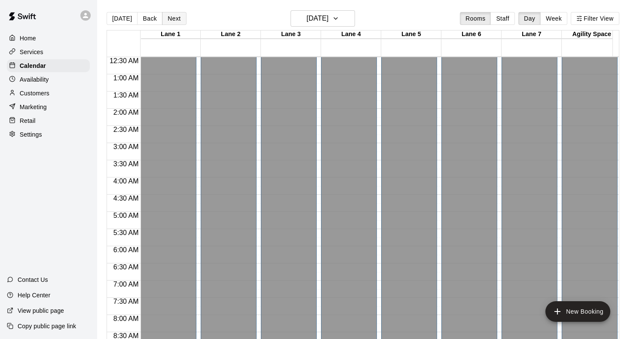
click at [174, 18] on button "Next" at bounding box center [174, 18] width 24 height 13
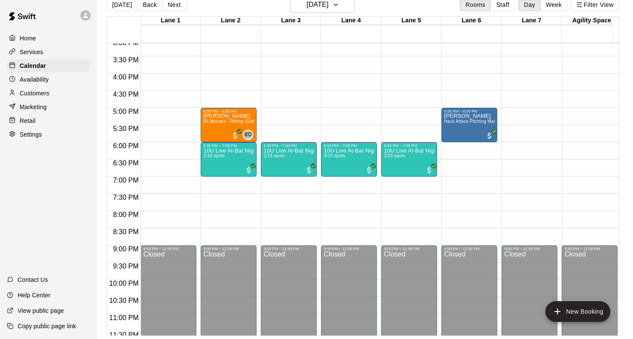
scroll to position [533, 0]
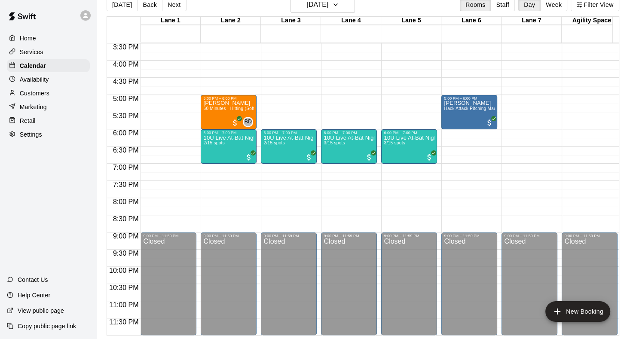
click at [37, 55] on p "Services" at bounding box center [32, 52] width 24 height 9
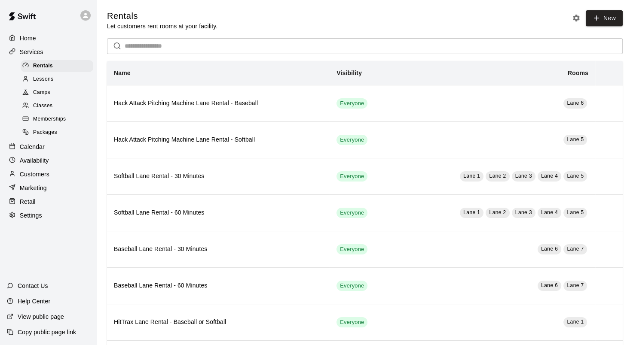
click at [48, 108] on span "Classes" at bounding box center [42, 106] width 19 height 9
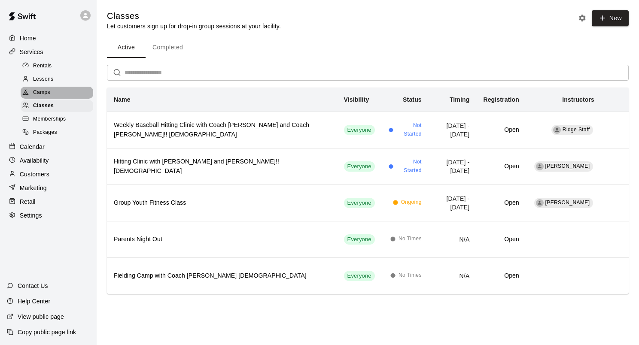
click at [42, 93] on span "Camps" at bounding box center [41, 93] width 17 height 9
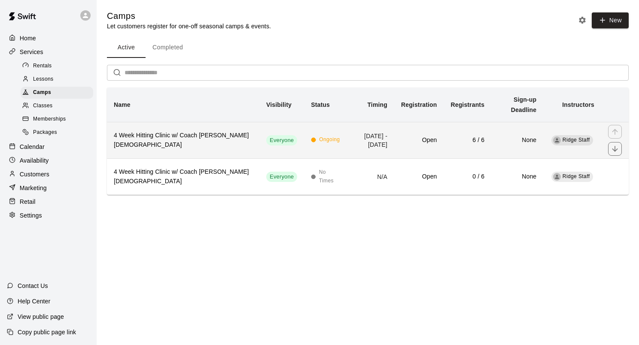
click at [201, 140] on h6 "4 Week Hitting Clinic w/ Coach Veronica 10-14 y/o" at bounding box center [183, 140] width 139 height 19
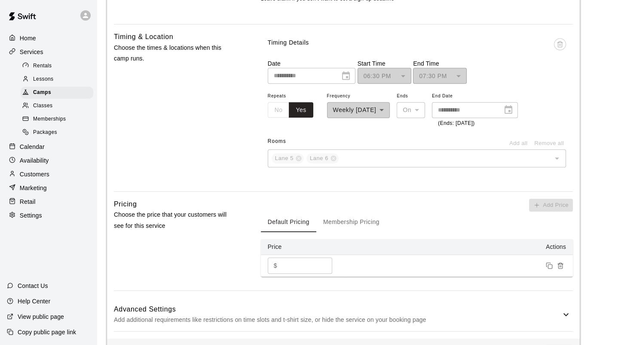
scroll to position [447, 0]
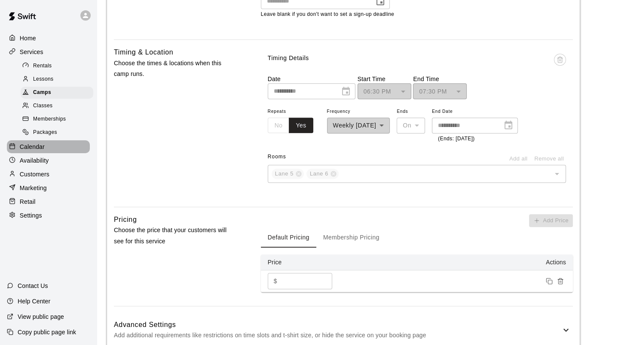
click at [30, 151] on p "Calendar" at bounding box center [32, 147] width 25 height 9
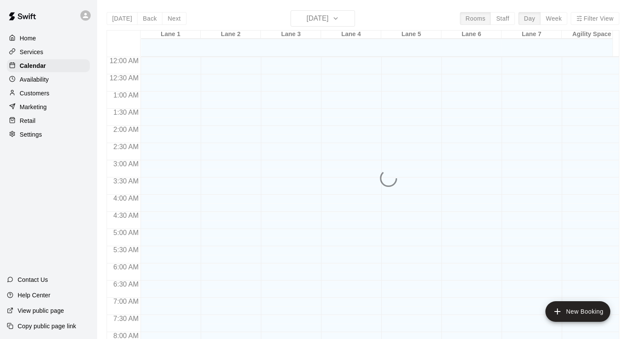
scroll to position [500, 0]
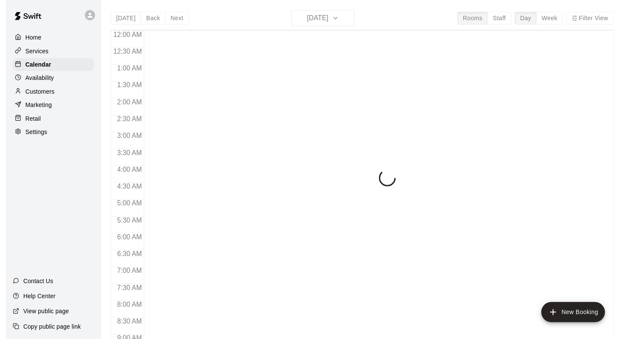
scroll to position [500, 0]
